Goal: Navigation & Orientation: Find specific page/section

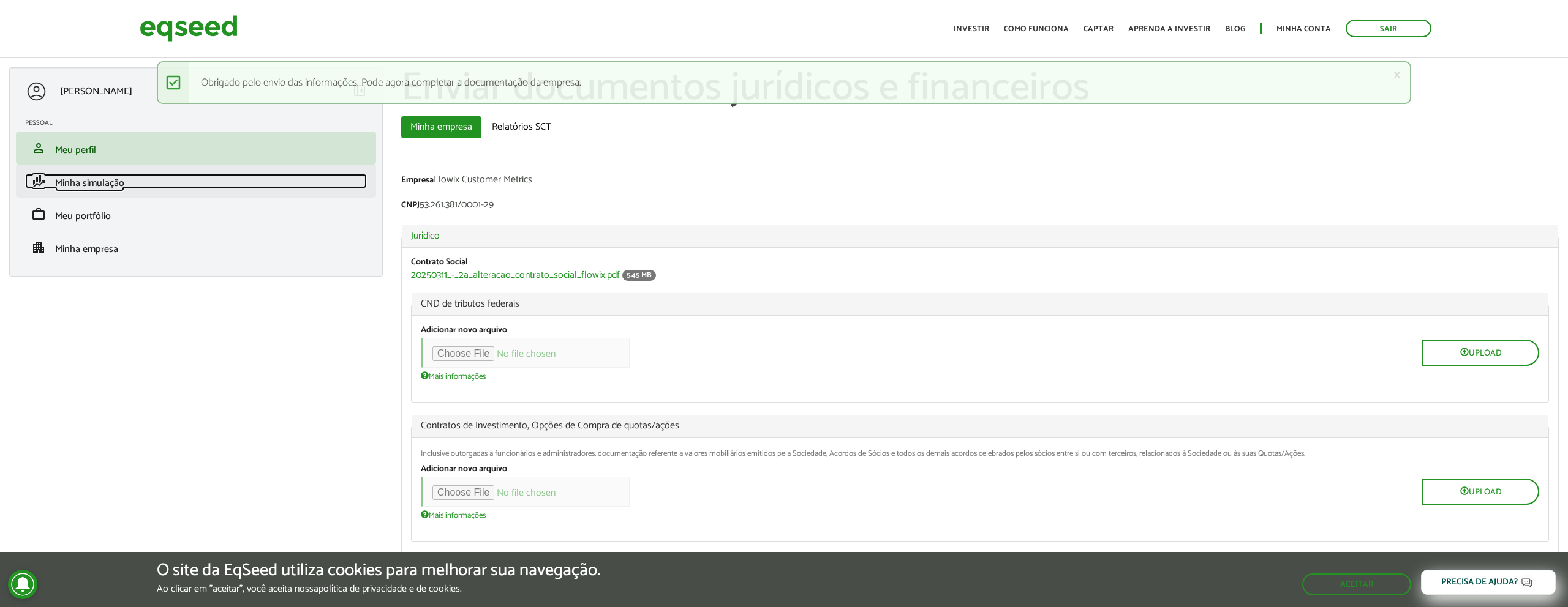
click at [90, 180] on span "Minha simulação" at bounding box center [89, 183] width 70 height 17
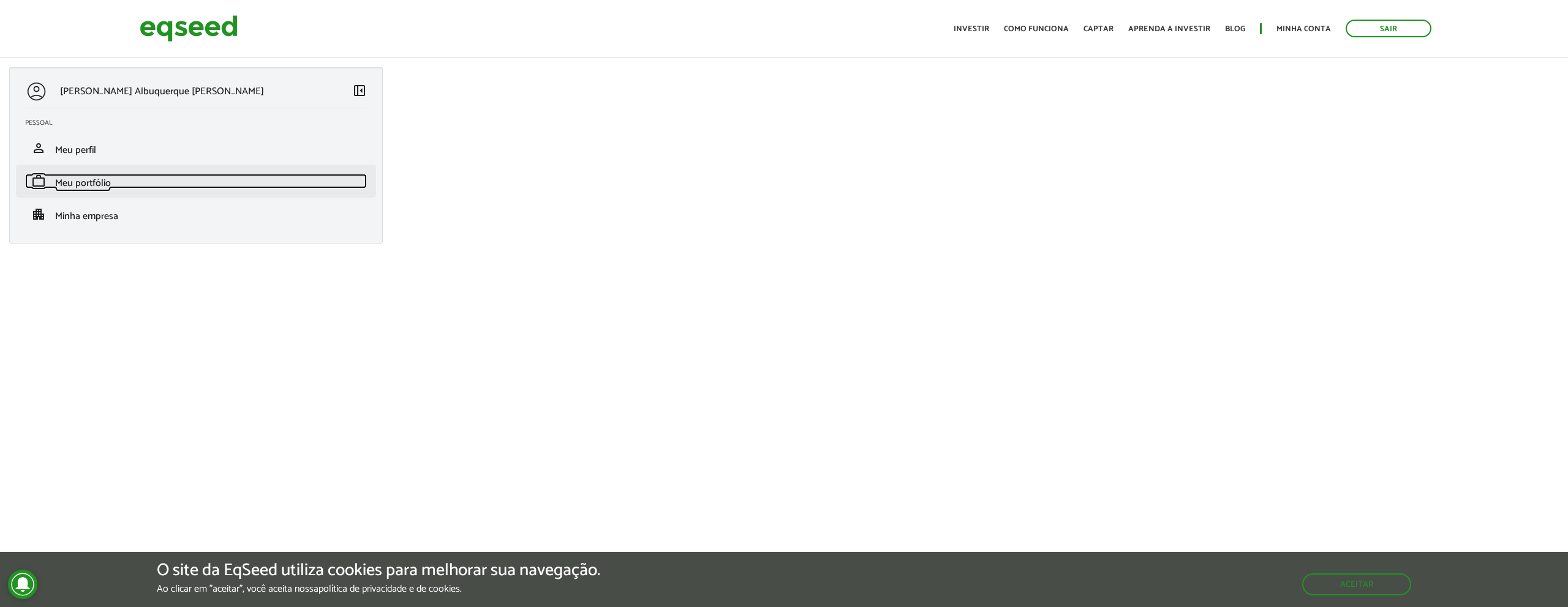
click at [71, 178] on span "Meu portfólio" at bounding box center [82, 183] width 56 height 17
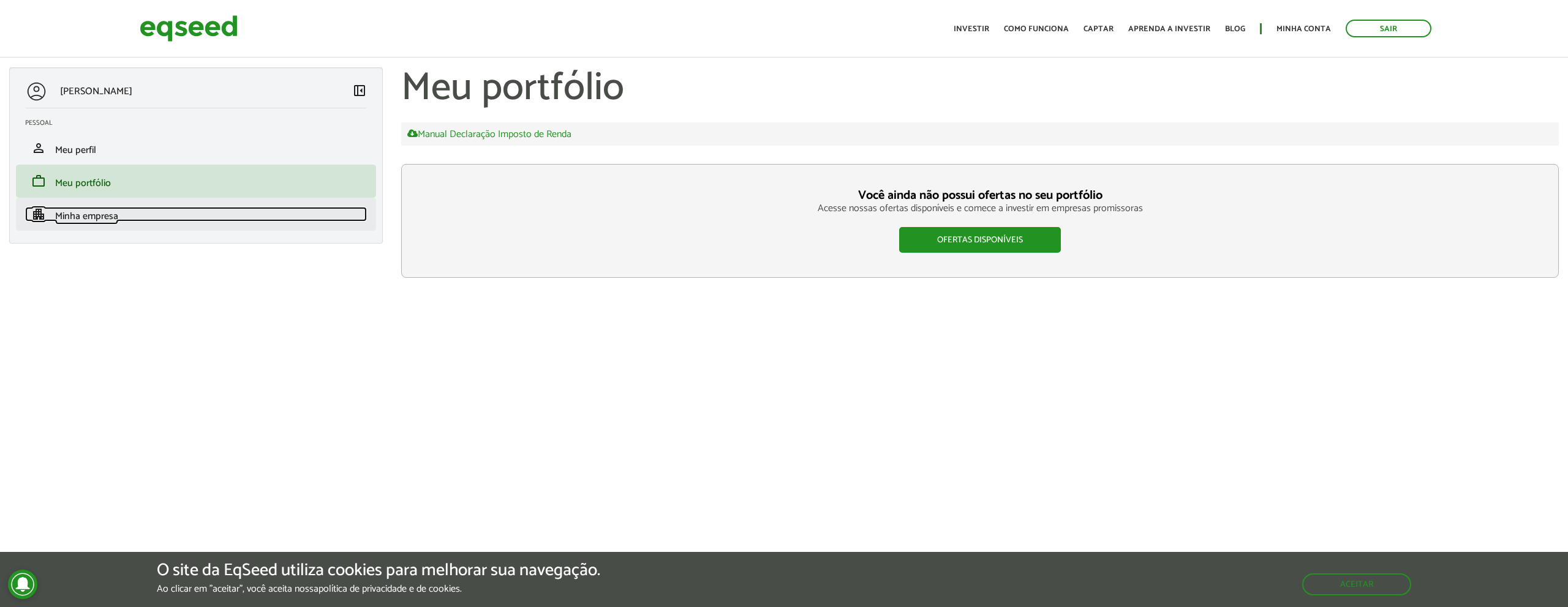
click at [84, 211] on span "Minha empresa" at bounding box center [85, 217] width 63 height 17
click at [82, 216] on span "Minha empresa" at bounding box center [85, 217] width 63 height 17
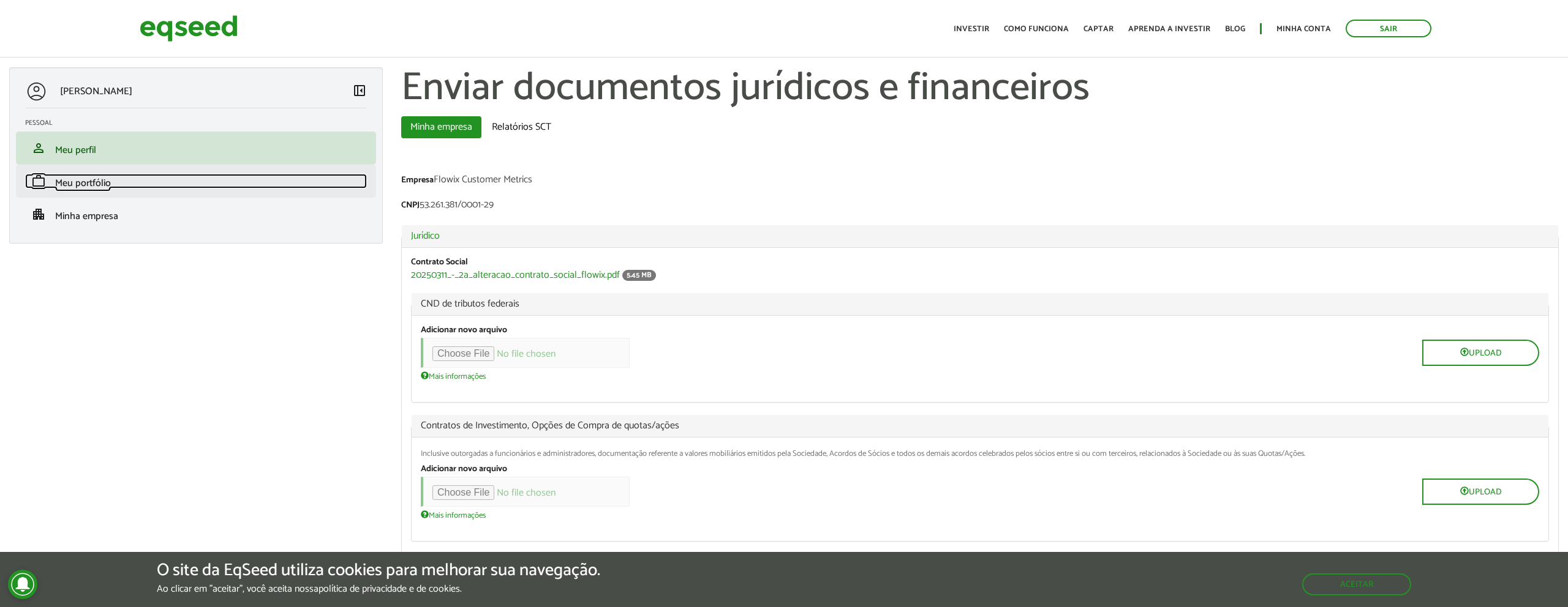
click at [68, 183] on span "Meu portfólio" at bounding box center [82, 183] width 56 height 17
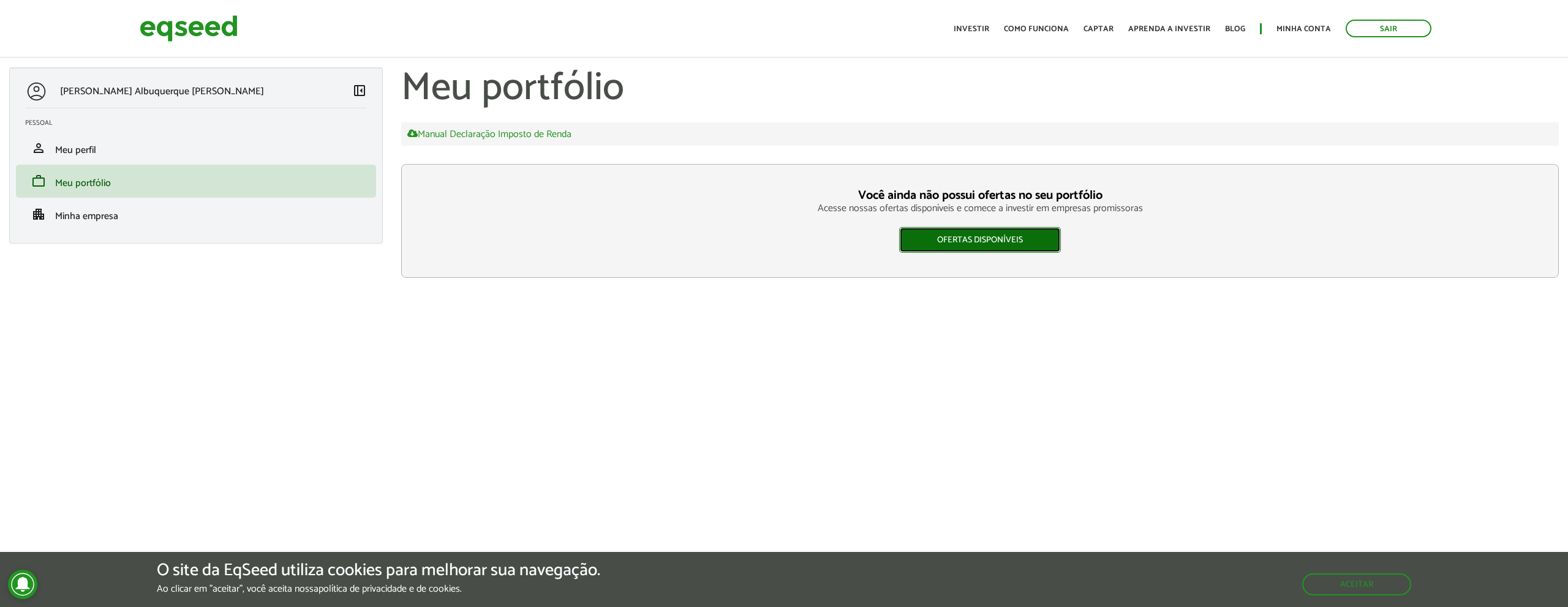
click at [1007, 237] on link "Ofertas disponíveis" at bounding box center [980, 240] width 162 height 26
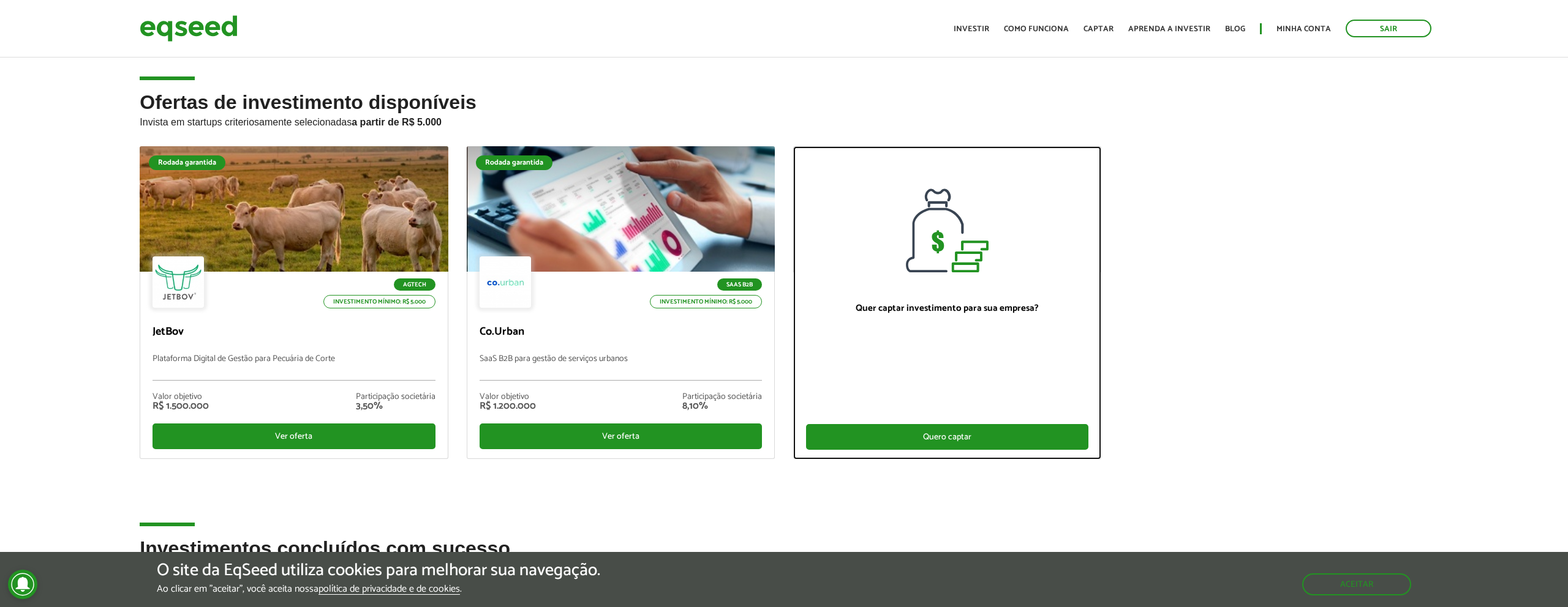
click at [915, 431] on div "Quero captar" at bounding box center [947, 437] width 282 height 26
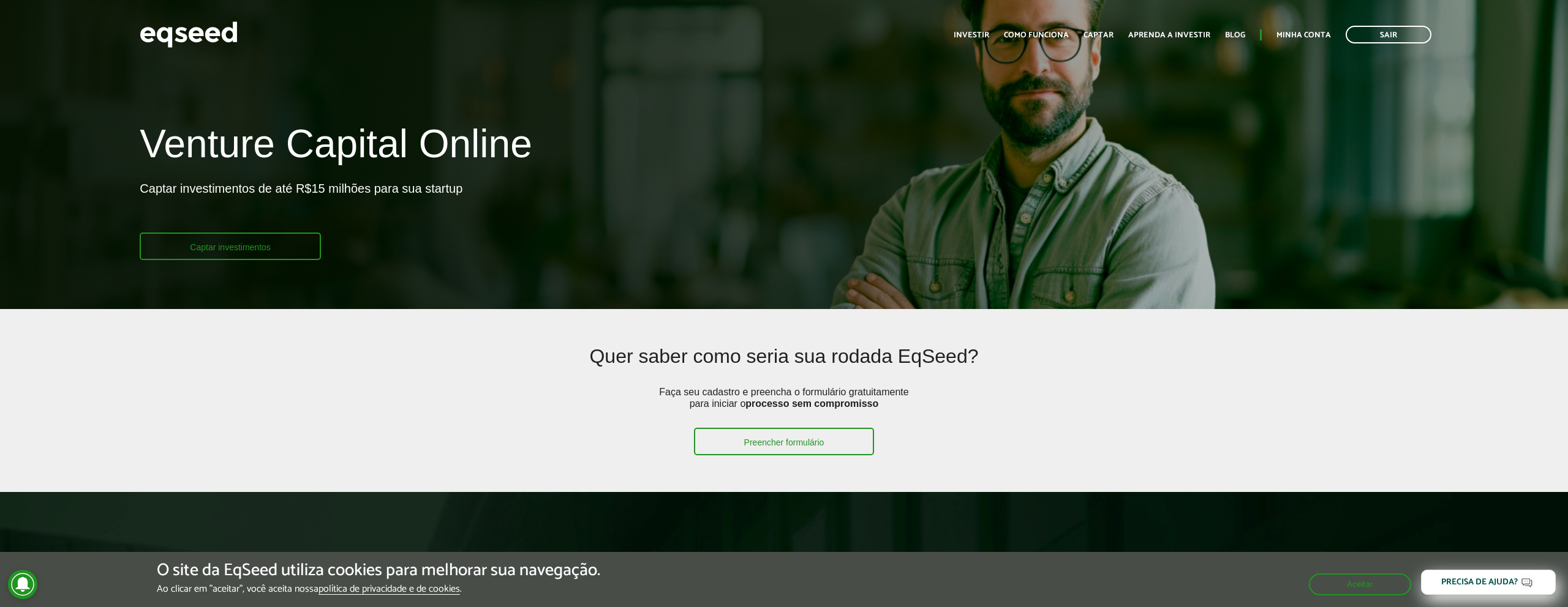
click at [231, 245] on link "Captar investimentos" at bounding box center [231, 246] width 181 height 28
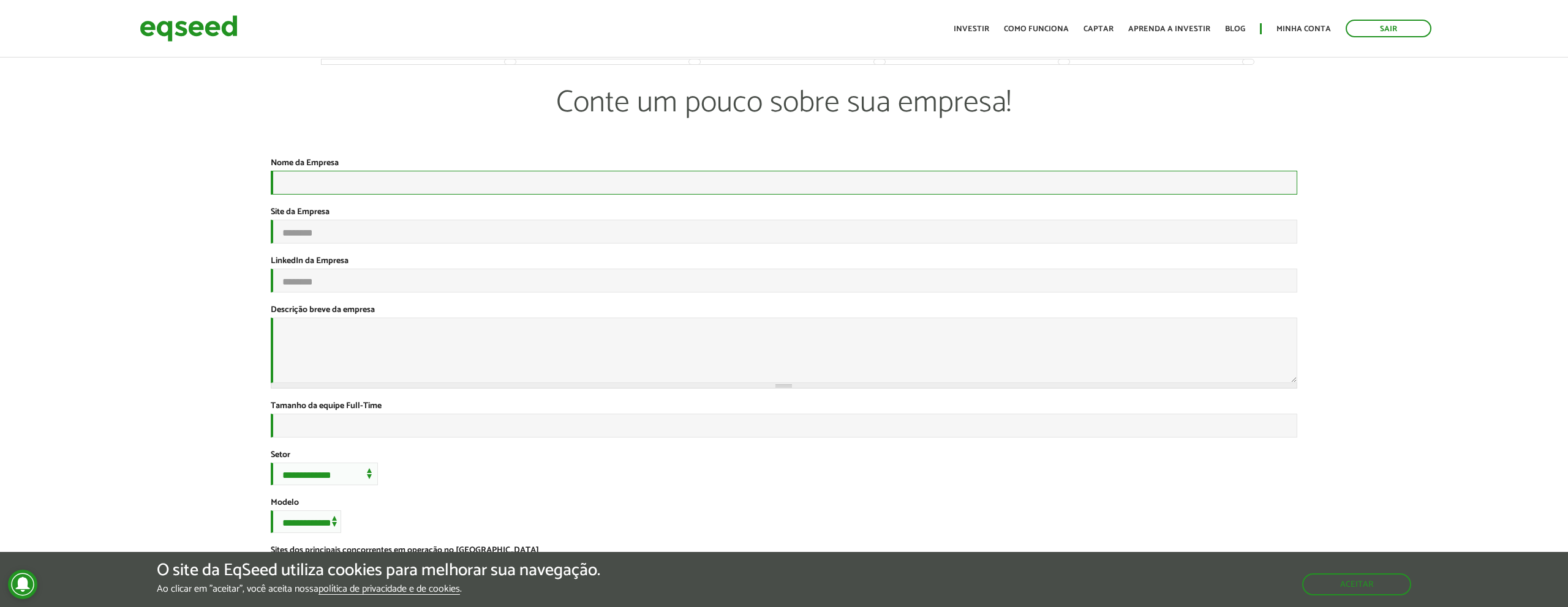
click at [389, 189] on input "Nome da Empresa *" at bounding box center [784, 183] width 1027 height 24
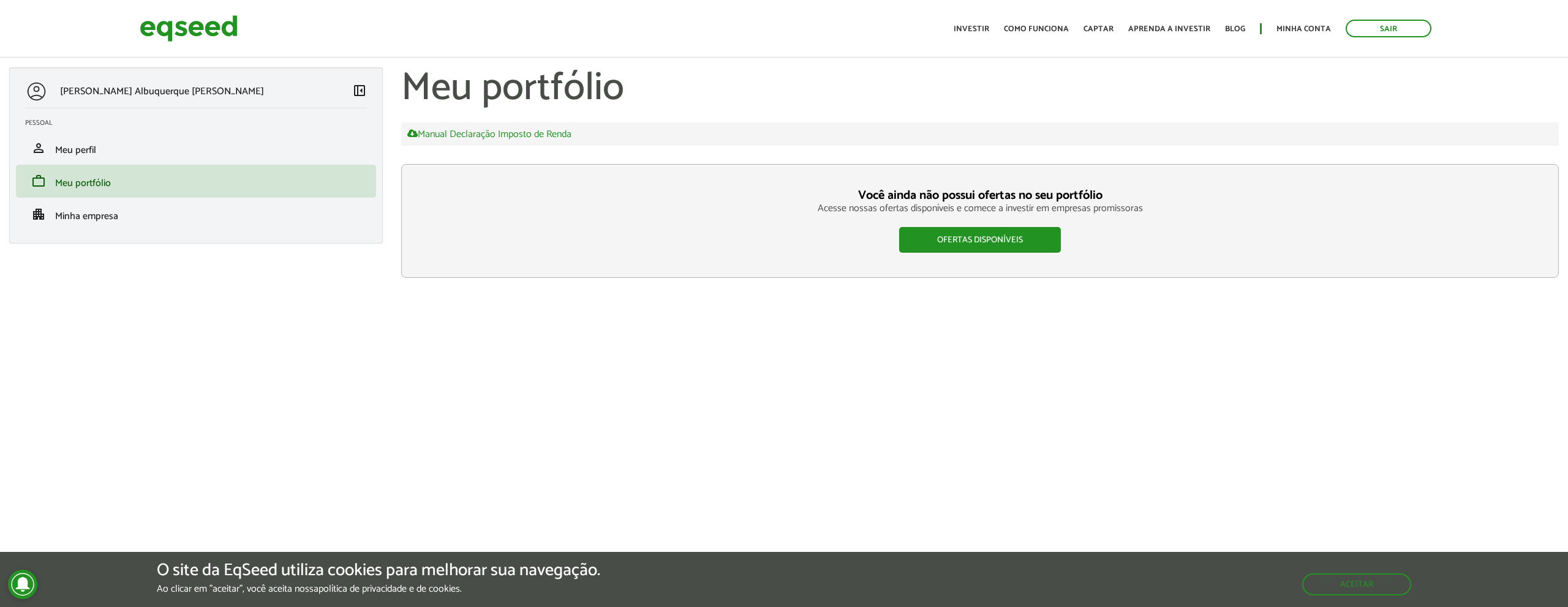
click at [187, 92] on p "[PERSON_NAME] Albuquerque [PERSON_NAME]" at bounding box center [161, 91] width 204 height 12
click at [75, 156] on span "Meu perfil" at bounding box center [75, 150] width 41 height 17
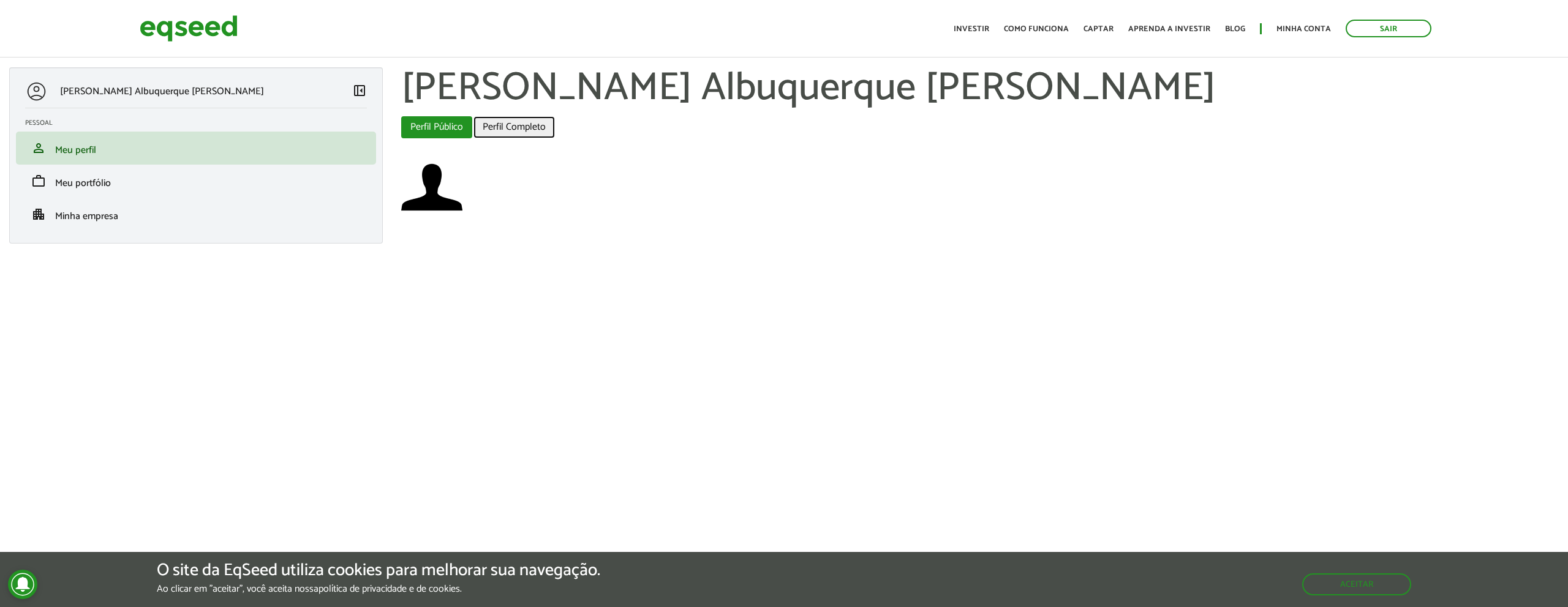
click at [519, 122] on link "Perfil Completo" at bounding box center [514, 127] width 81 height 22
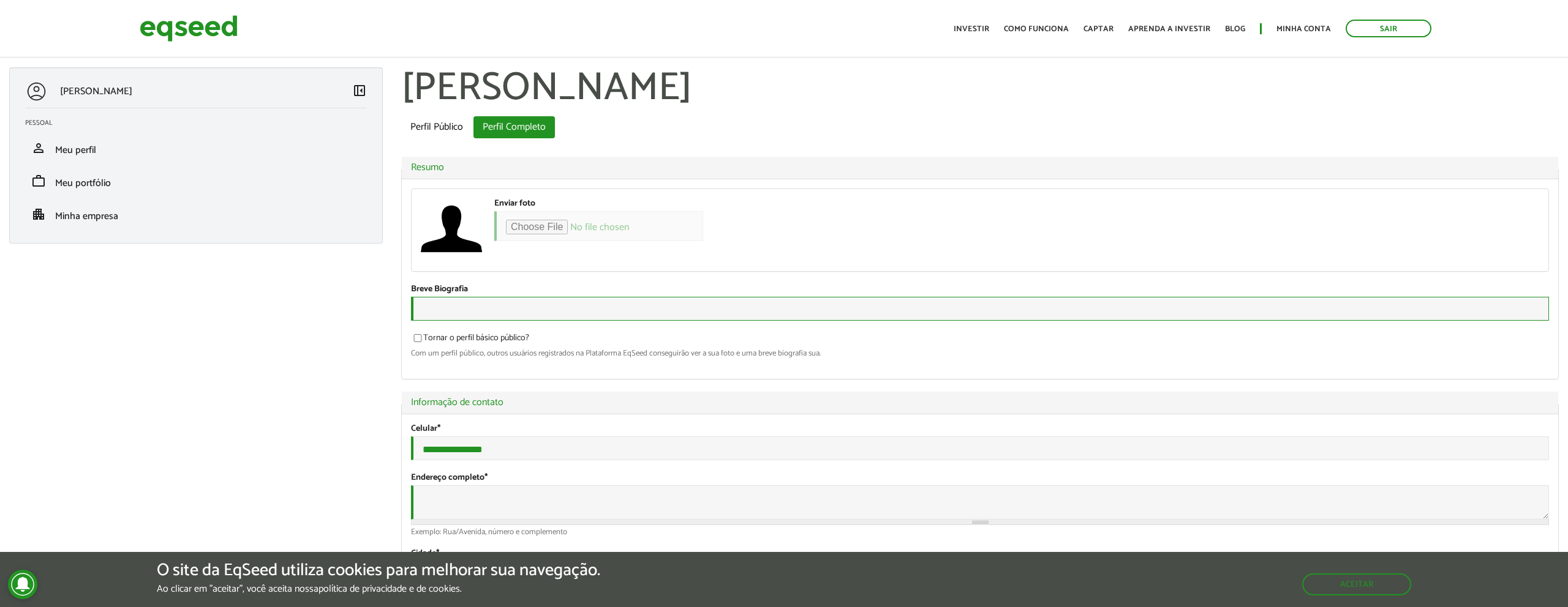
click at [538, 308] on input "Breve Biografia" at bounding box center [980, 309] width 1138 height 24
click at [590, 90] on h1 "[PERSON_NAME]" at bounding box center [980, 88] width 1158 height 43
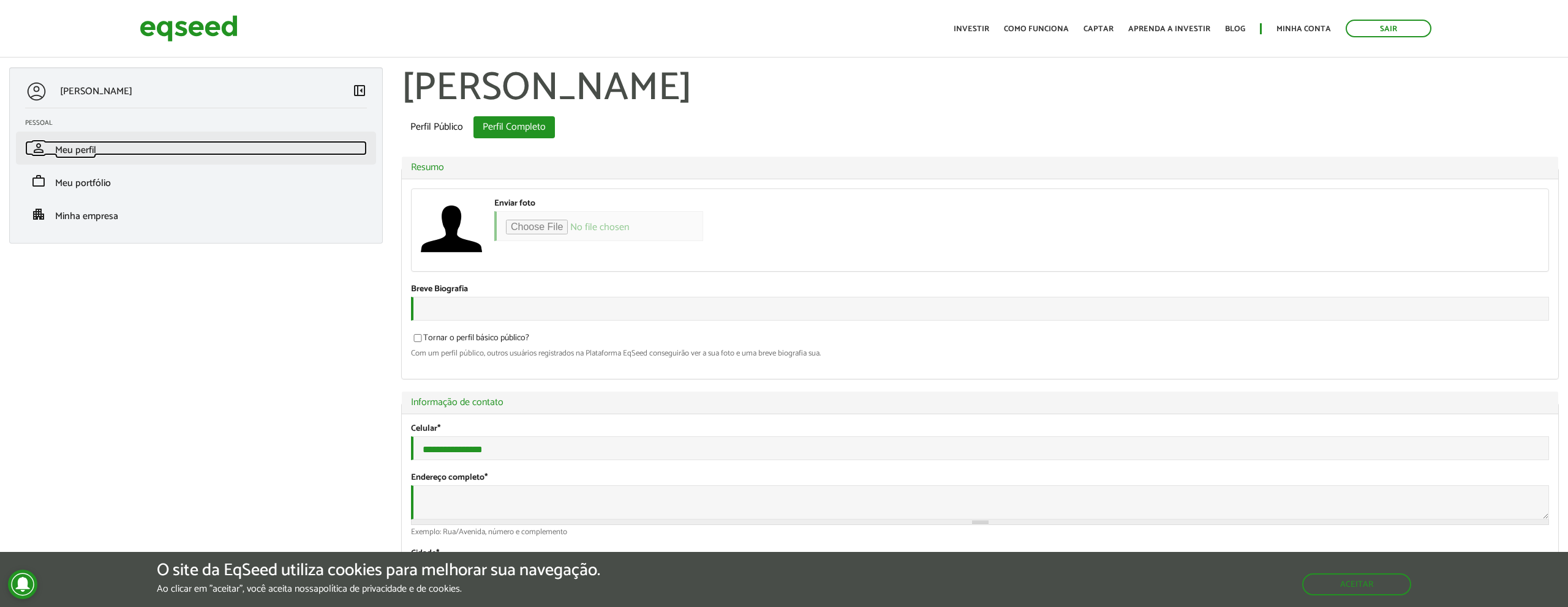
click at [71, 149] on span "Meu perfil" at bounding box center [75, 150] width 41 height 17
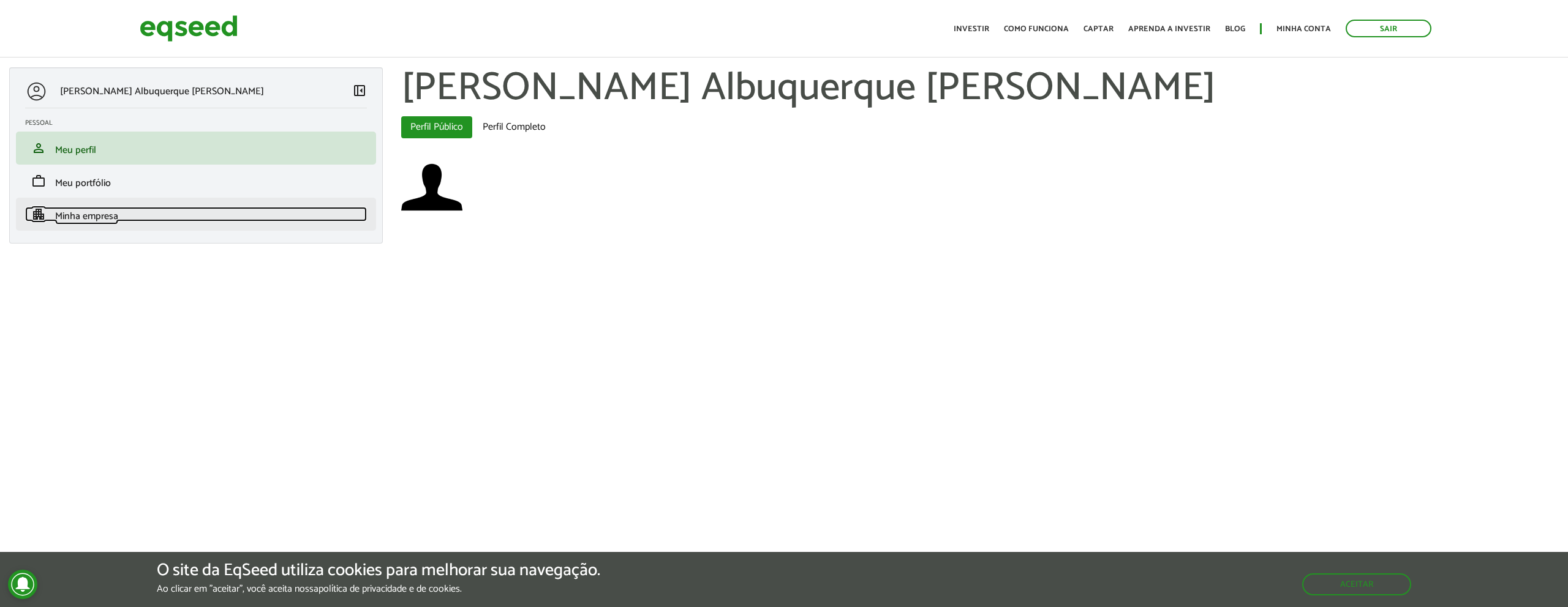
click at [68, 212] on span "Minha empresa" at bounding box center [85, 217] width 63 height 17
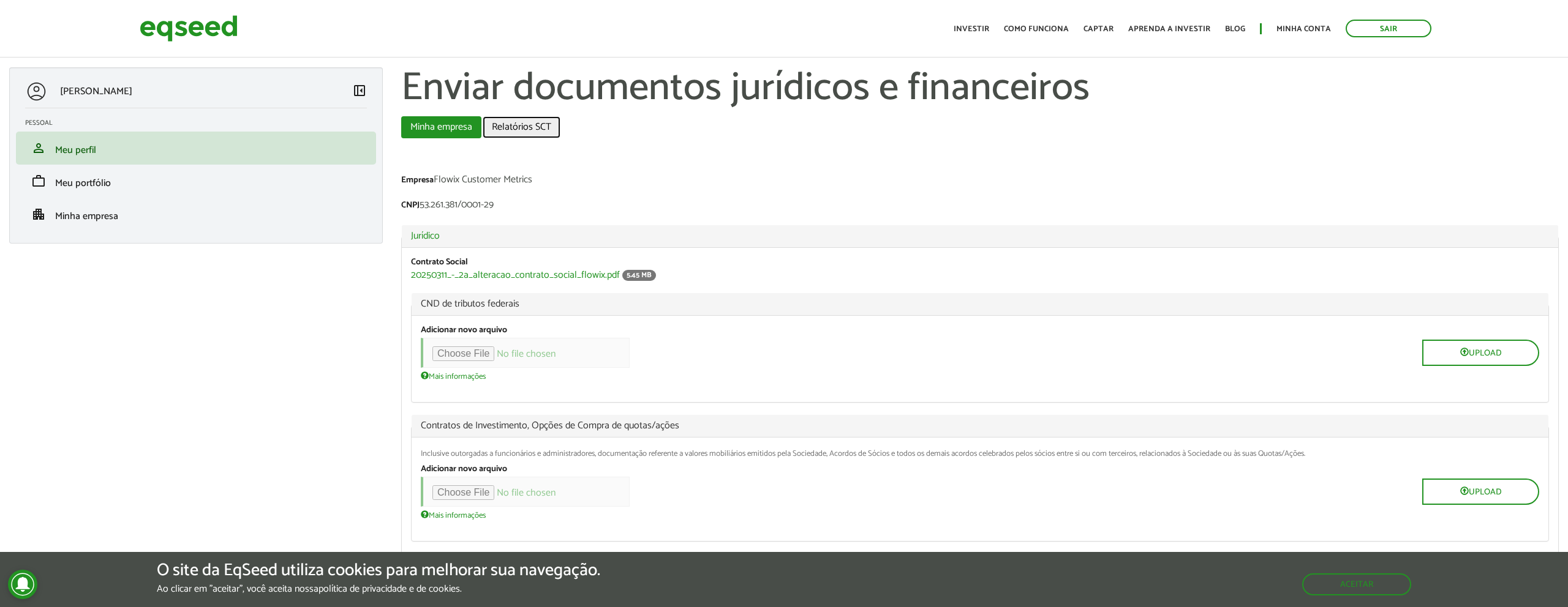
click at [505, 124] on link "Relatórios SCT" at bounding box center [522, 127] width 78 height 22
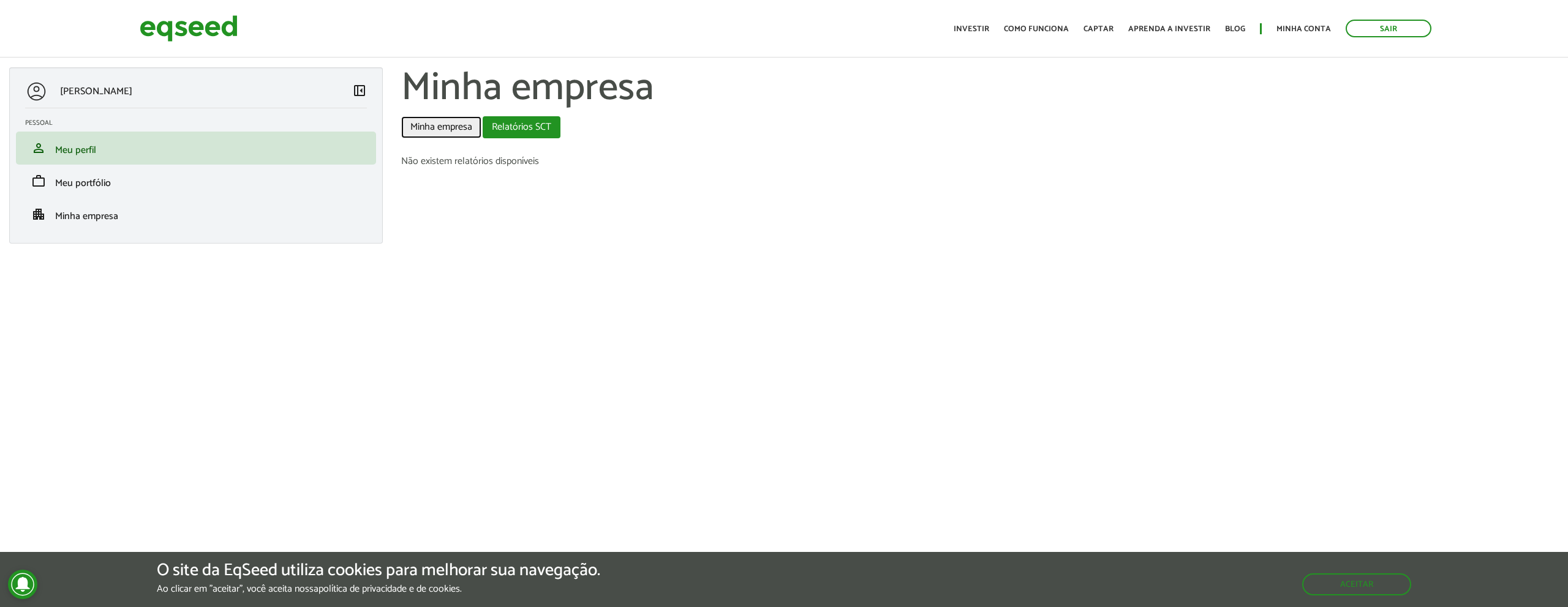
click at [454, 125] on link "Minha empresa" at bounding box center [441, 127] width 80 height 22
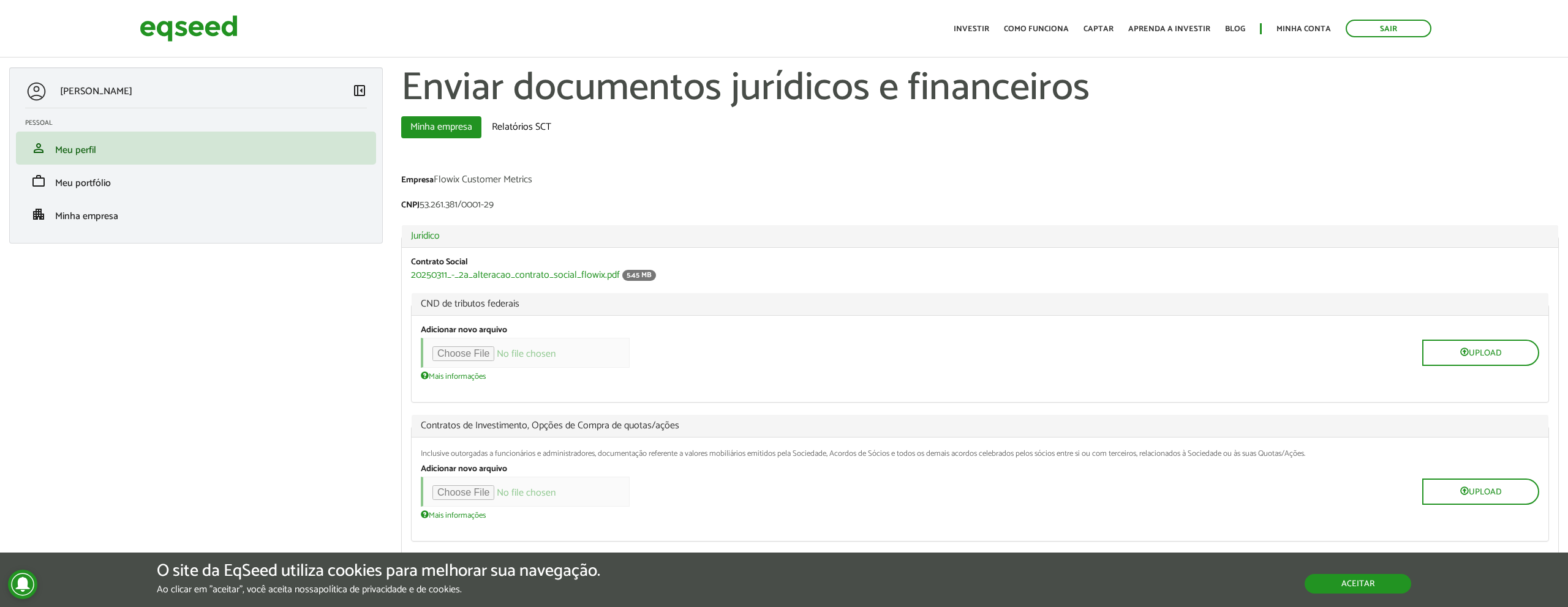
click at [1345, 585] on button "Aceitar" at bounding box center [1357, 584] width 106 height 20
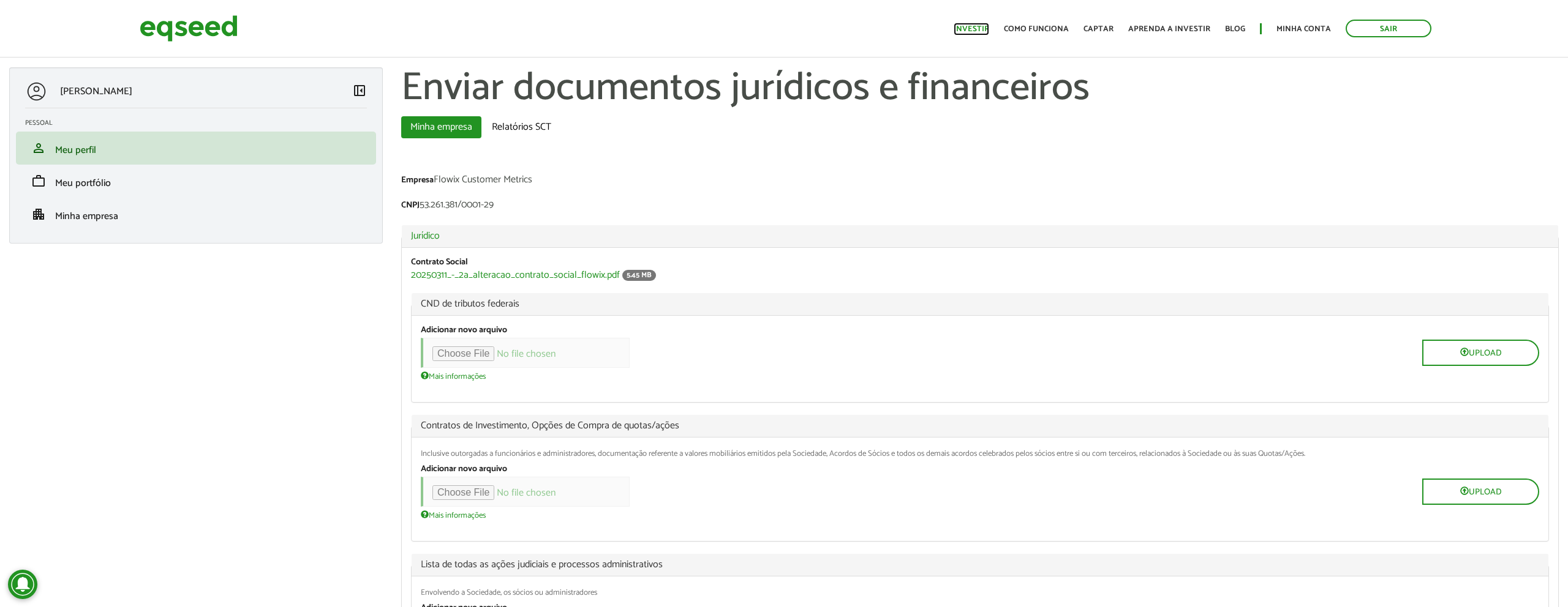
click at [980, 29] on link "Investir" at bounding box center [972, 29] width 36 height 8
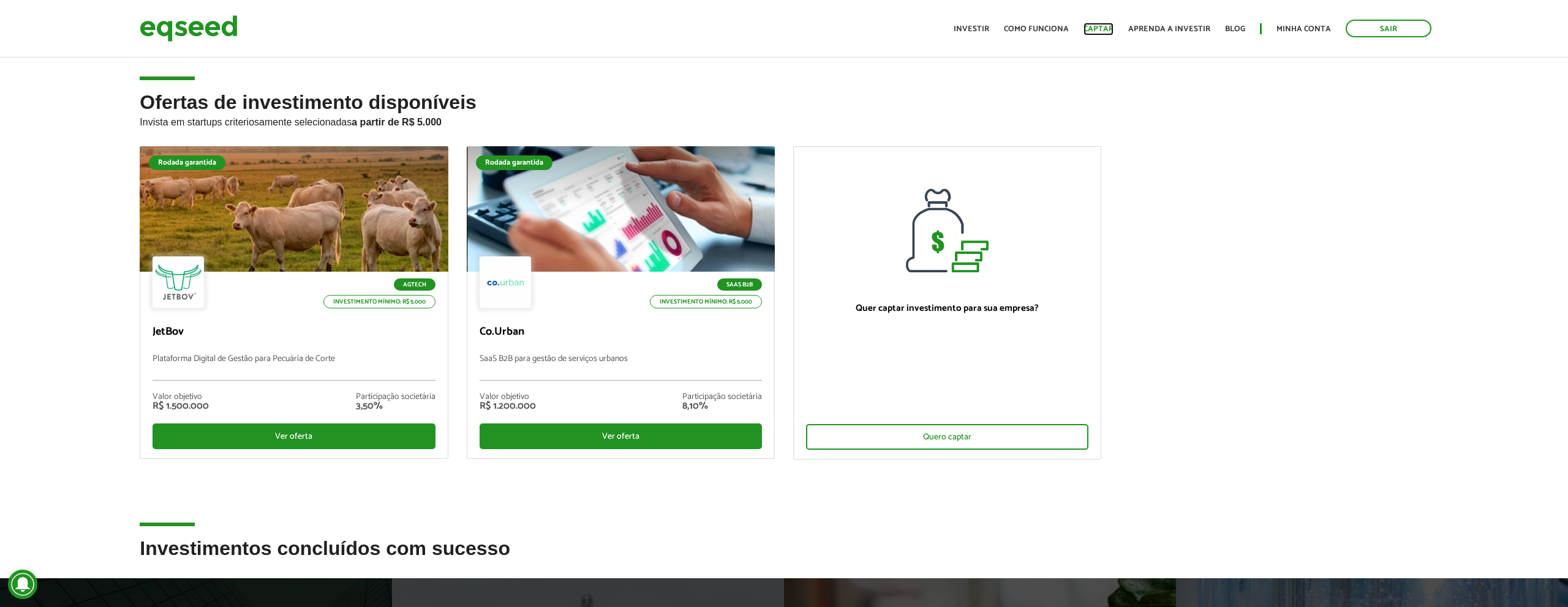
click at [1103, 25] on link "Captar" at bounding box center [1098, 29] width 30 height 8
click at [182, 30] on img at bounding box center [189, 28] width 98 height 33
